Goal: Find specific page/section: Find specific page/section

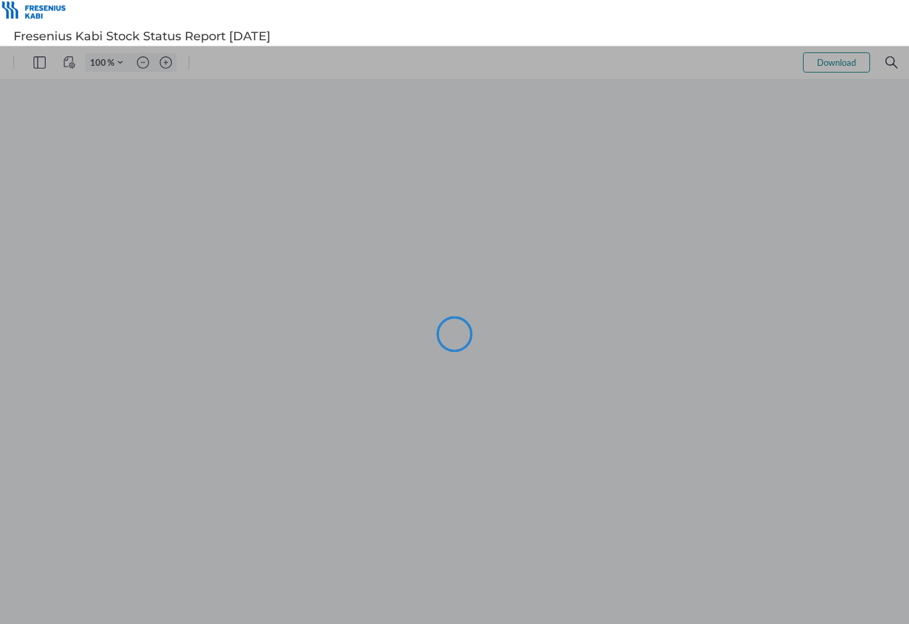
type input "74"
